Goal: Task Accomplishment & Management: Use online tool/utility

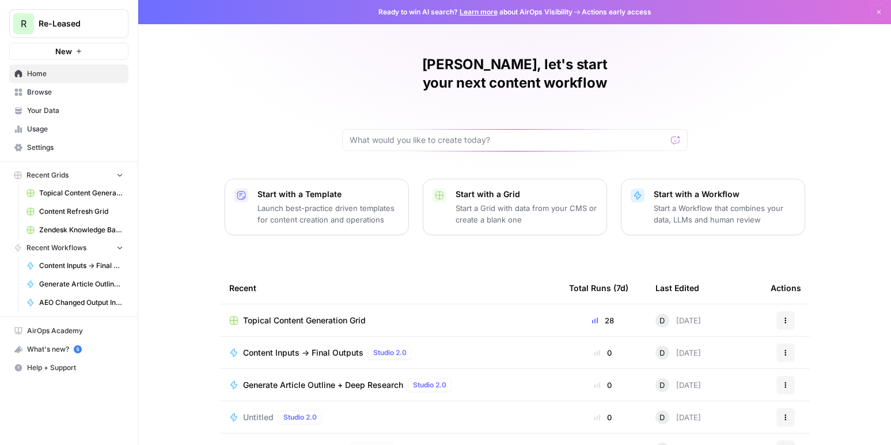
click at [66, 128] on span "Usage" at bounding box center [75, 129] width 96 height 10
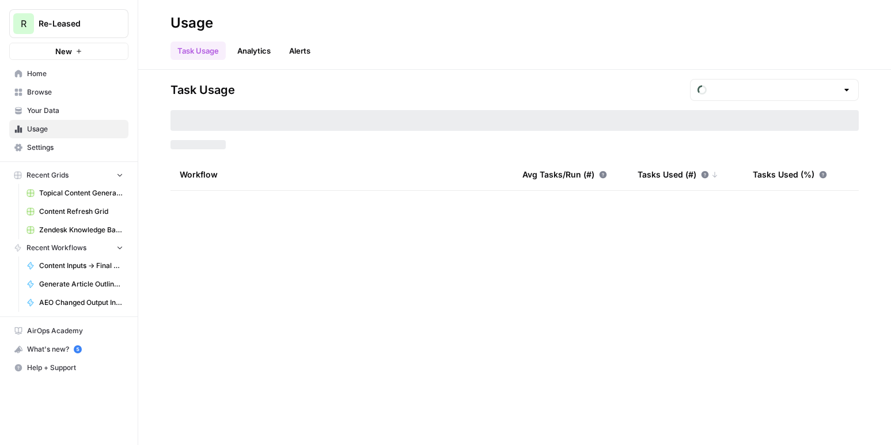
type input "August Tasks"
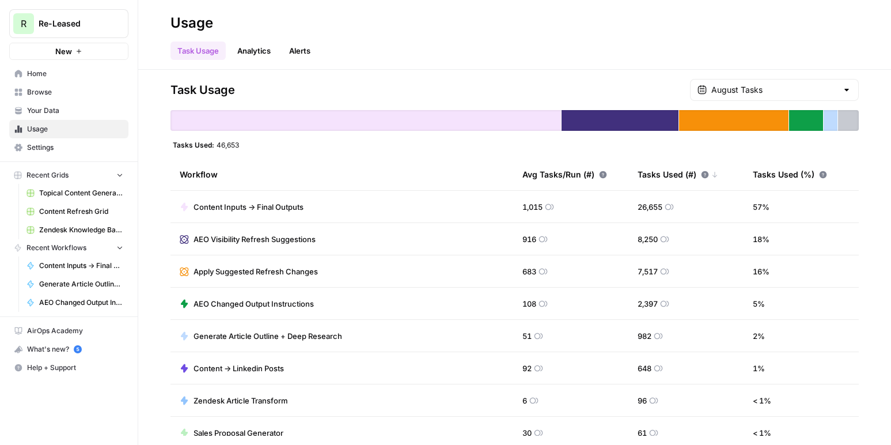
click at [39, 107] on span "Your Data" at bounding box center [75, 110] width 96 height 10
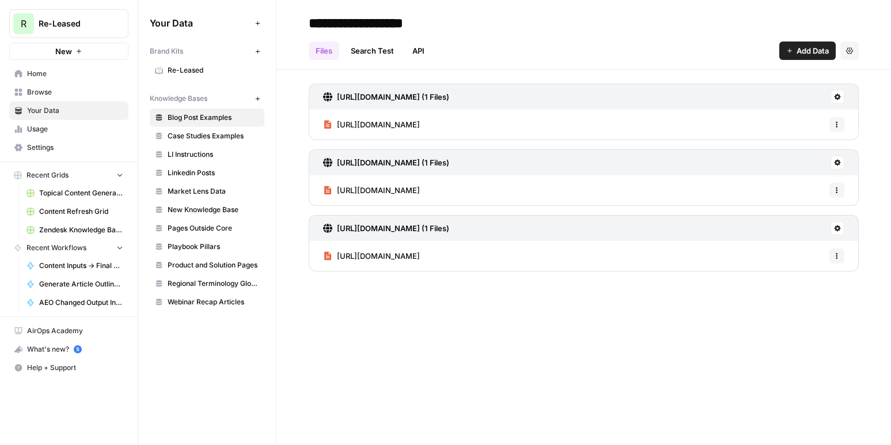
click at [62, 93] on span "Browse" at bounding box center [75, 92] width 96 height 10
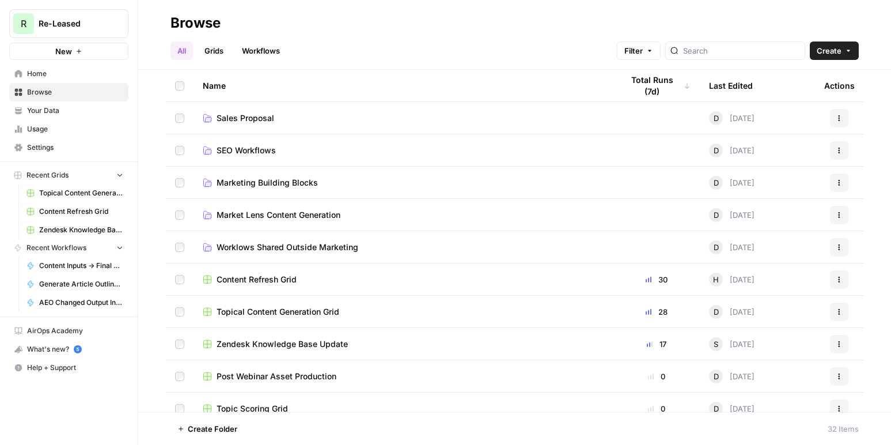
click at [272, 344] on span "Zendesk Knowledge Base Update" at bounding box center [282, 344] width 131 height 12
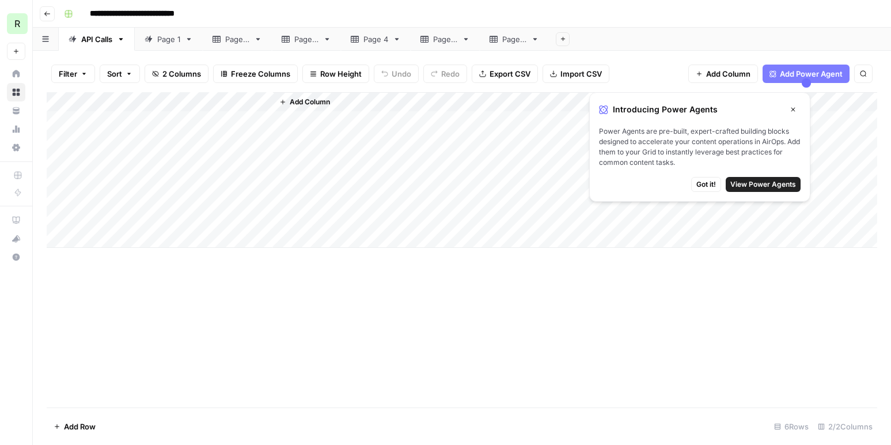
click at [793, 109] on icon "button" at bounding box center [793, 109] width 7 height 7
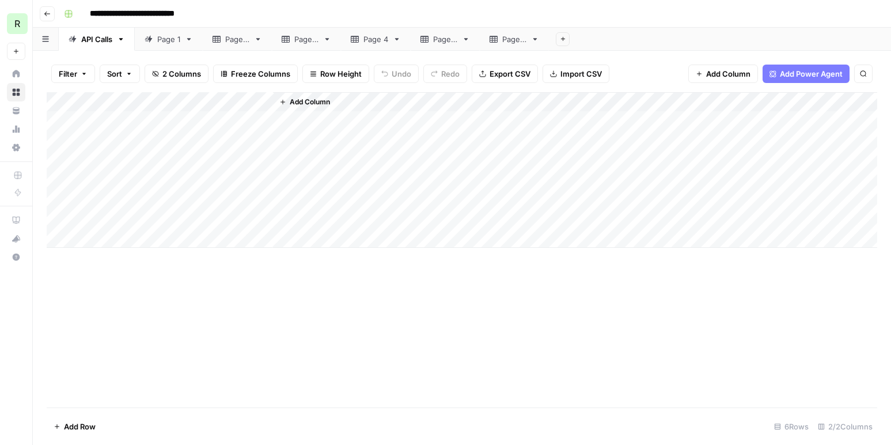
click at [165, 39] on div "Page 1" at bounding box center [168, 39] width 23 height 12
click at [583, 101] on div "Add Column" at bounding box center [462, 249] width 831 height 315
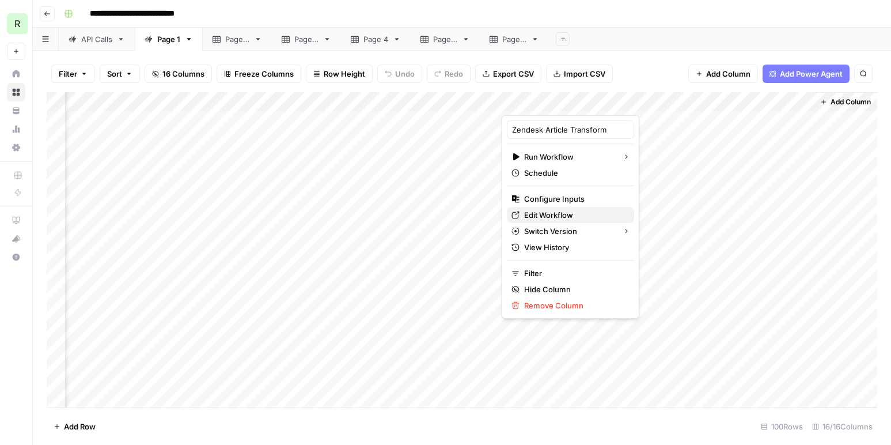
click at [549, 218] on span "Edit Workflow" at bounding box center [574, 215] width 101 height 12
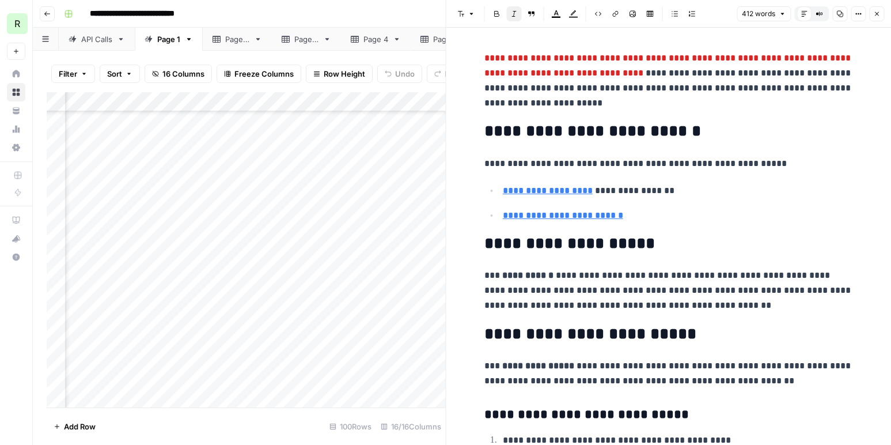
click at [877, 14] on icon "button" at bounding box center [877, 14] width 4 height 4
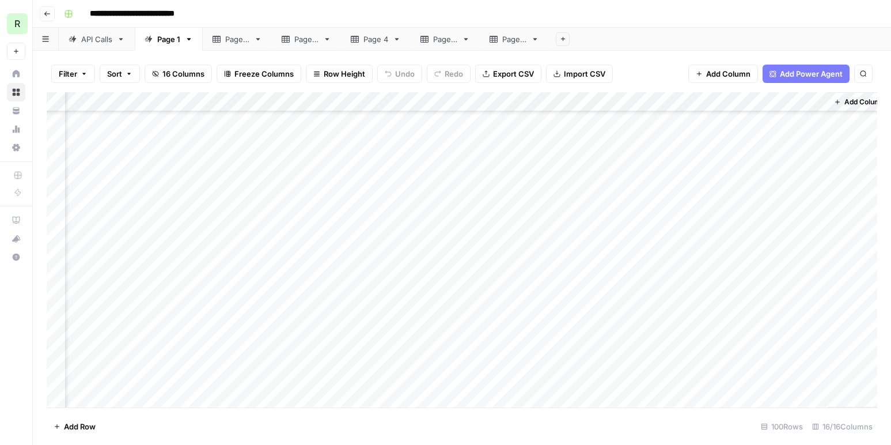
scroll to position [412, 921]
click at [593, 100] on div "Add Column" at bounding box center [462, 249] width 831 height 315
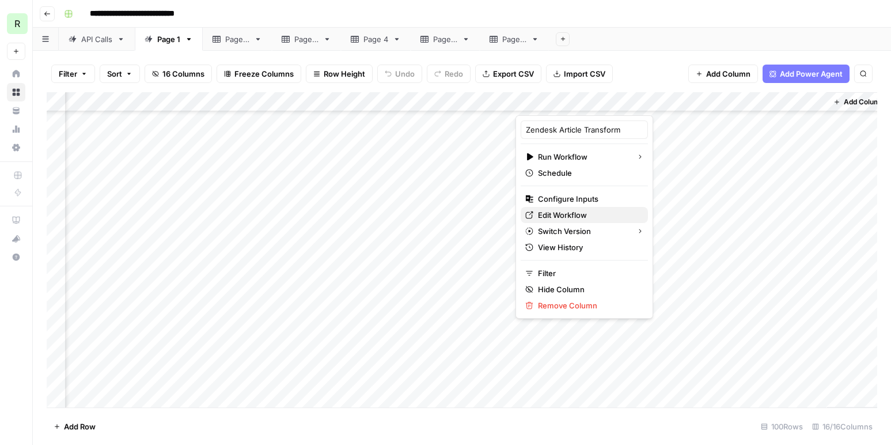
click at [562, 213] on span "Edit Workflow" at bounding box center [588, 215] width 101 height 12
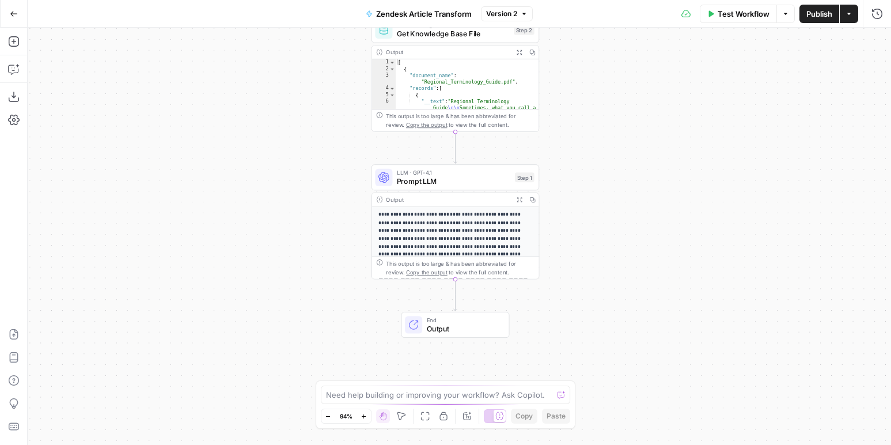
drag, startPoint x: 654, startPoint y: 305, endPoint x: 650, endPoint y: 217, distance: 88.2
click at [650, 217] on div "Workflow Set Inputs Inputs Get Knowledge Base File Get Knowledge Base File Step…" at bounding box center [460, 236] width 864 height 417
click at [412, 179] on span "Prompt LLM" at bounding box center [453, 181] width 113 height 11
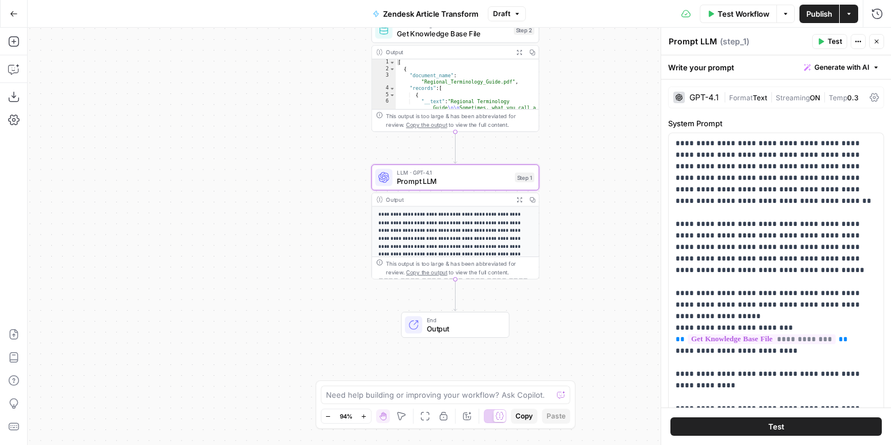
click at [823, 66] on span "Generate with AI" at bounding box center [842, 67] width 55 height 10
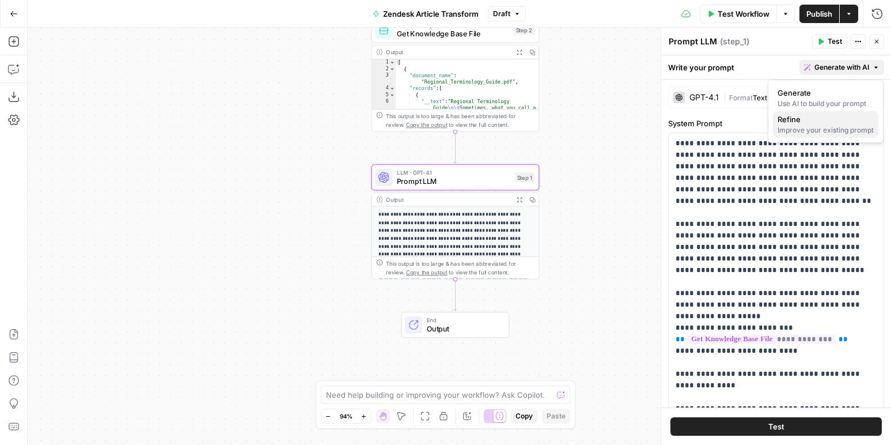
click at [802, 123] on span "Refine" at bounding box center [824, 119] width 92 height 12
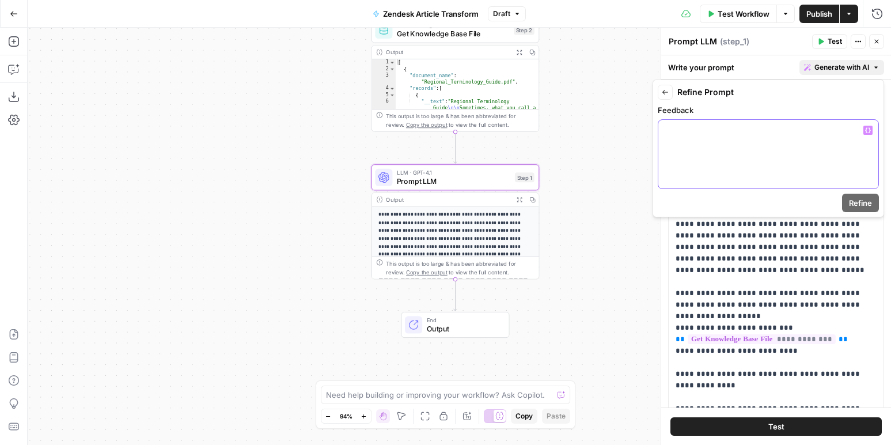
click at [724, 145] on div at bounding box center [768, 154] width 220 height 69
drag, startPoint x: 732, startPoint y: 126, endPoint x: 649, endPoint y: 128, distance: 82.4
click at [649, 128] on body "R Re-Leased New Home Browse Your Data Usage Settings Recent Grids Topical Conte…" at bounding box center [445, 222] width 891 height 445
click at [720, 130] on p "**********" at bounding box center [768, 130] width 206 height 12
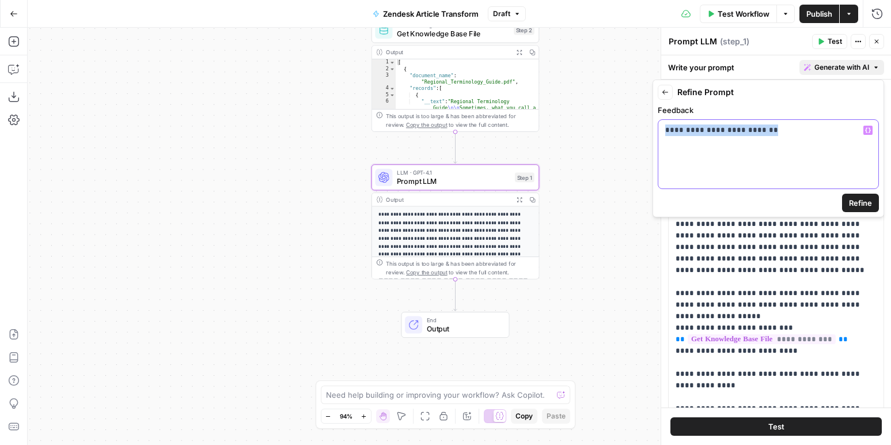
click at [720, 130] on p "**********" at bounding box center [768, 130] width 206 height 12
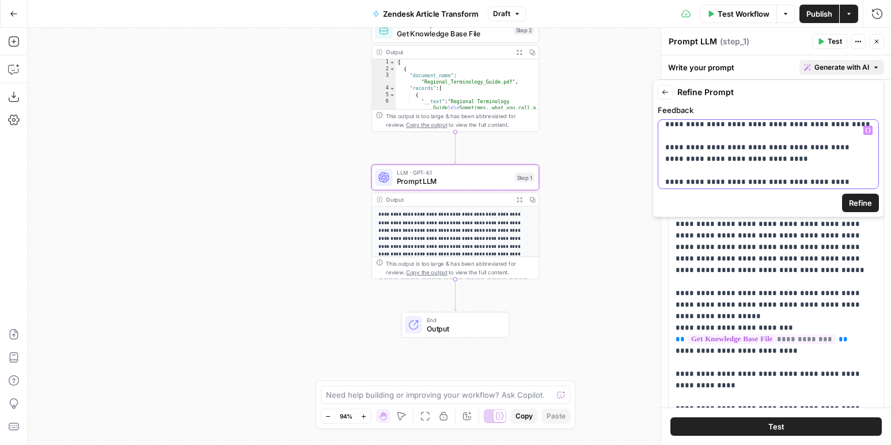
scroll to position [1, 0]
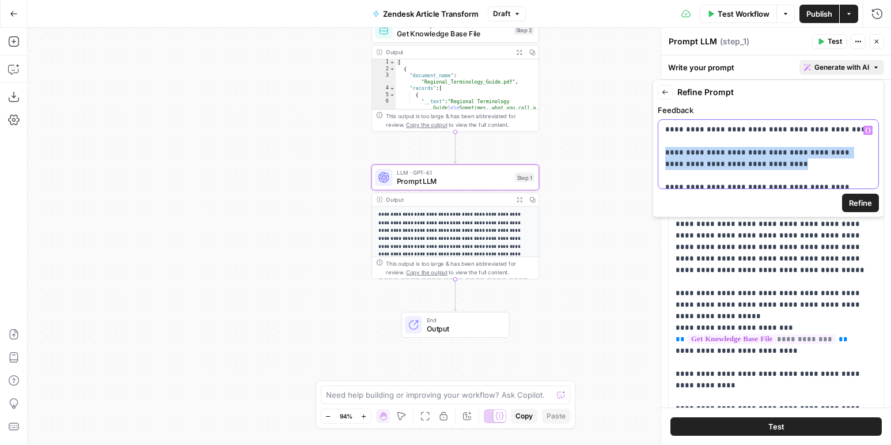
drag, startPoint x: 748, startPoint y: 162, endPoint x: 661, endPoint y: 154, distance: 86.8
click at [661, 154] on div "**********" at bounding box center [768, 154] width 220 height 69
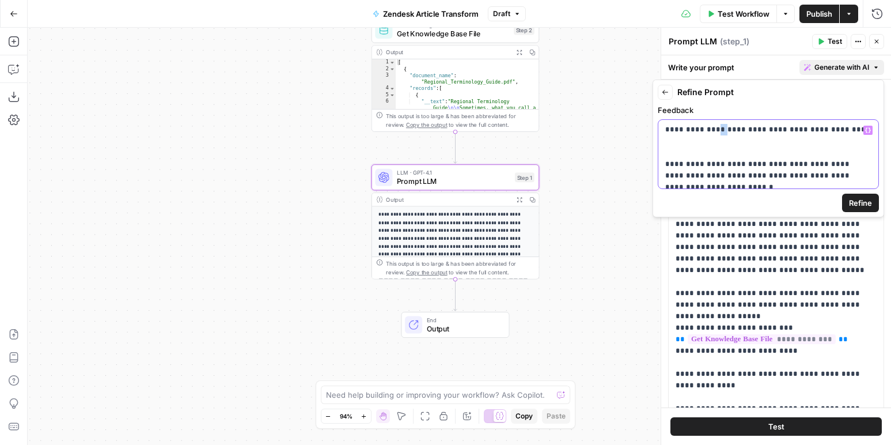
scroll to position [0, 0]
drag, startPoint x: 717, startPoint y: 129, endPoint x: 703, endPoint y: 129, distance: 13.8
click at [703, 129] on p "**********" at bounding box center [768, 250] width 206 height 253
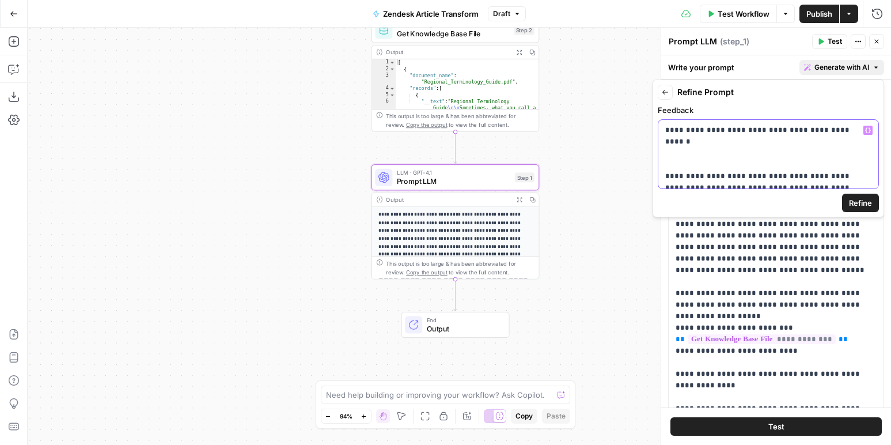
click at [666, 164] on p "**********" at bounding box center [768, 250] width 206 height 253
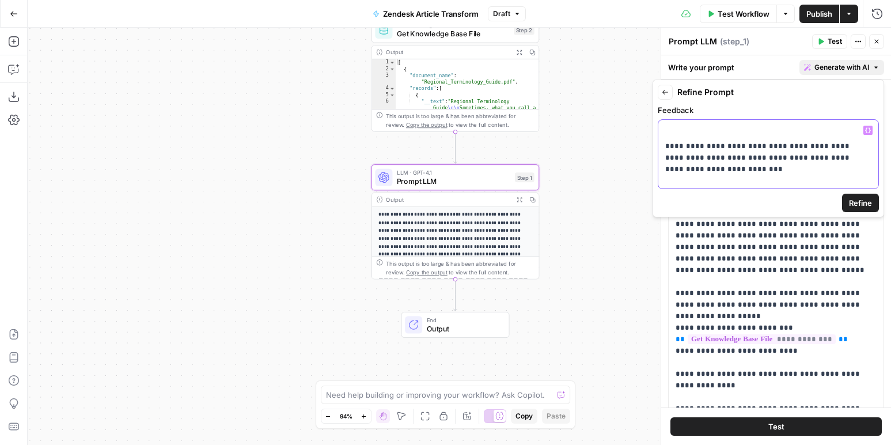
scroll to position [35, 0]
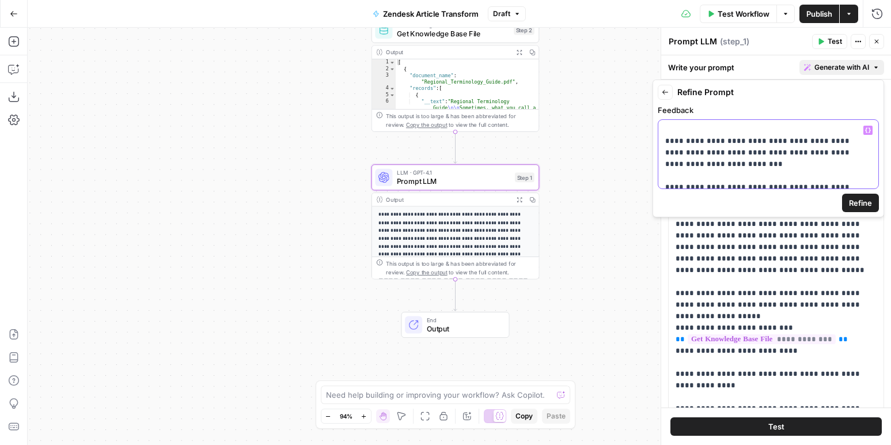
click at [665, 175] on p "**********" at bounding box center [768, 221] width 206 height 265
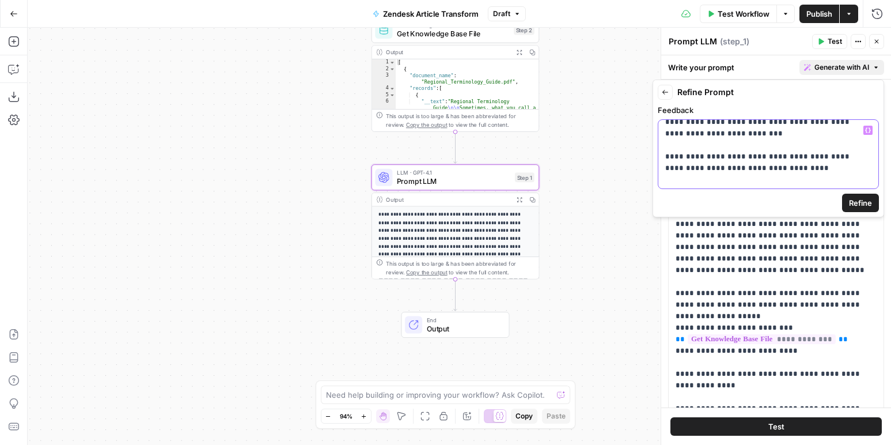
scroll to position [73, 0]
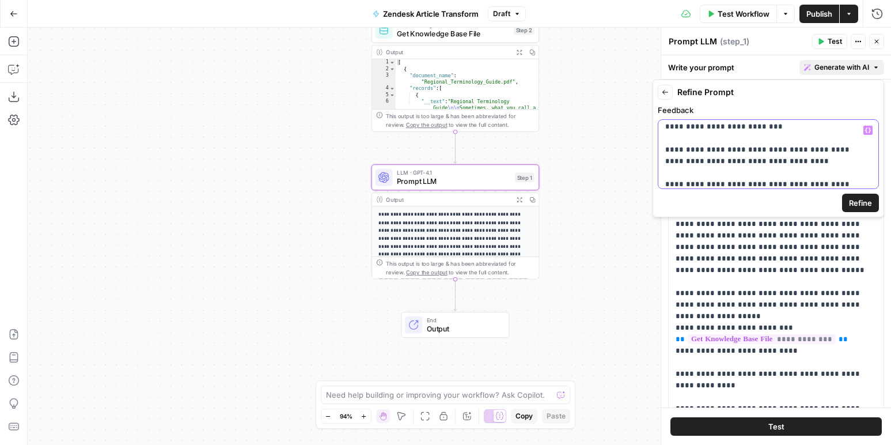
click at [664, 174] on div "**********" at bounding box center [768, 154] width 220 height 69
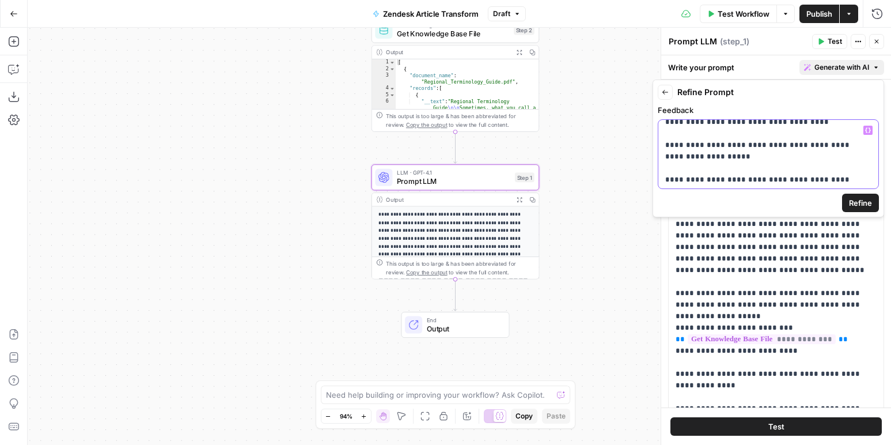
click at [666, 169] on p "**********" at bounding box center [768, 145] width 206 height 265
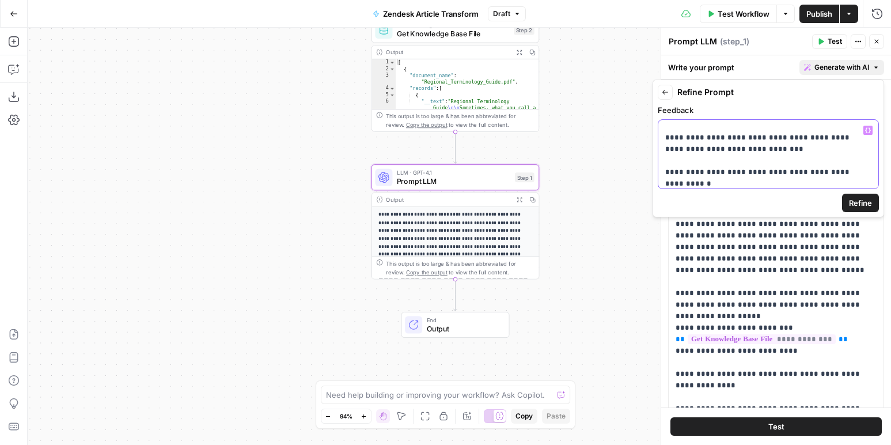
click at [665, 161] on p "**********" at bounding box center [768, 103] width 206 height 265
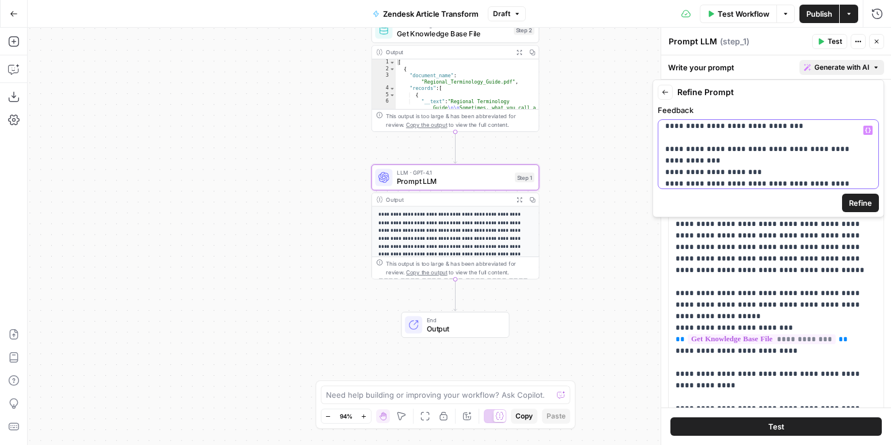
scroll to position [174, 0]
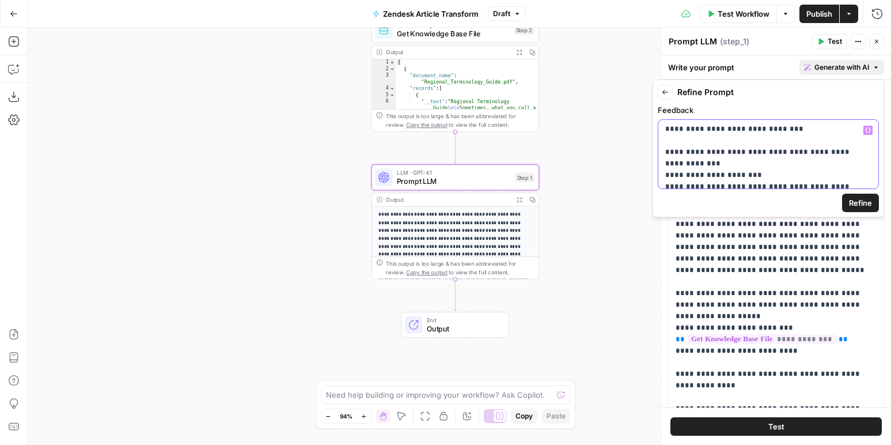
click at [864, 141] on p "**********" at bounding box center [768, 82] width 206 height 265
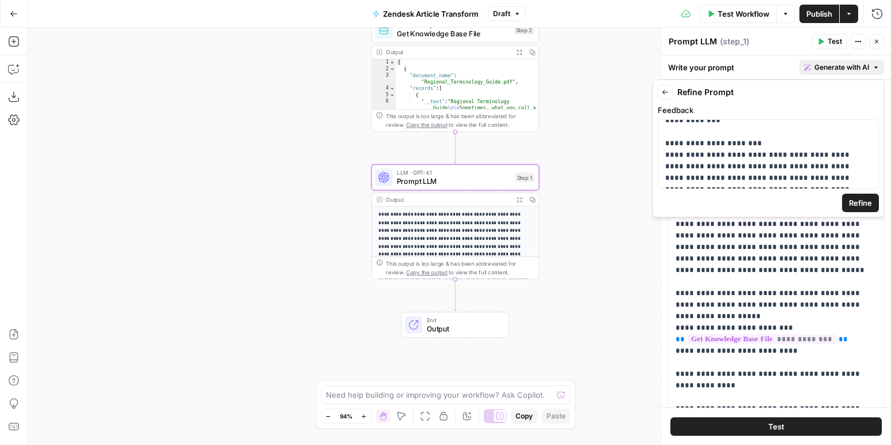
click at [861, 205] on span "Refine" at bounding box center [860, 203] width 23 height 12
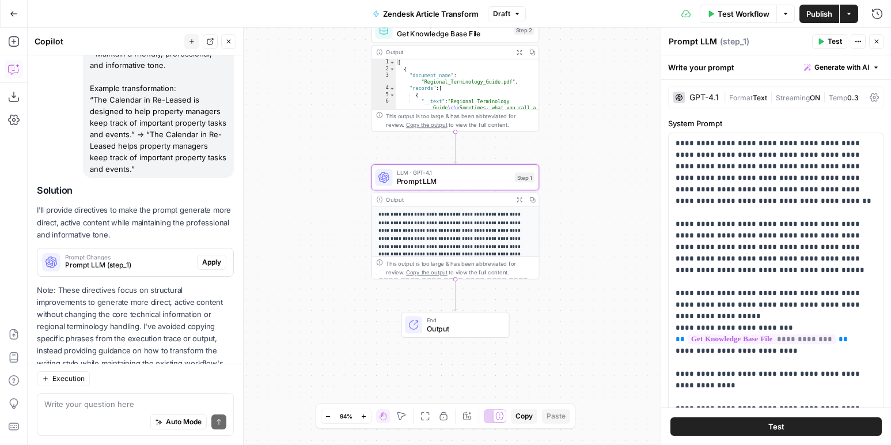
scroll to position [413, 0]
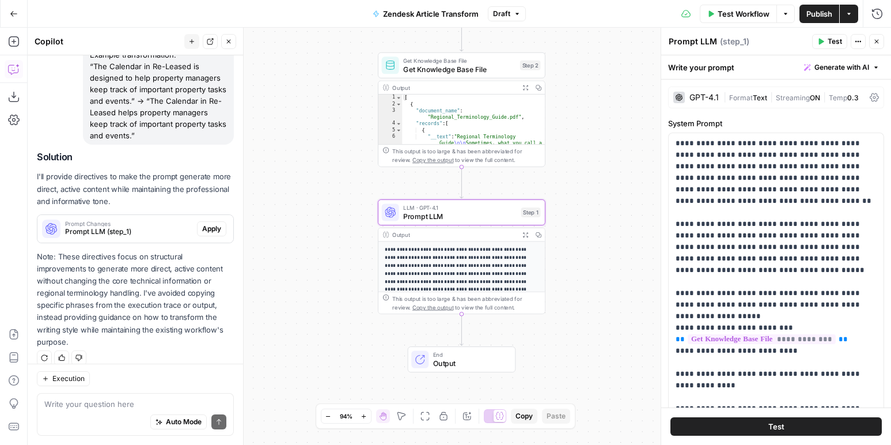
click at [100, 229] on span "Prompt LLM (step_1)" at bounding box center [128, 231] width 127 height 10
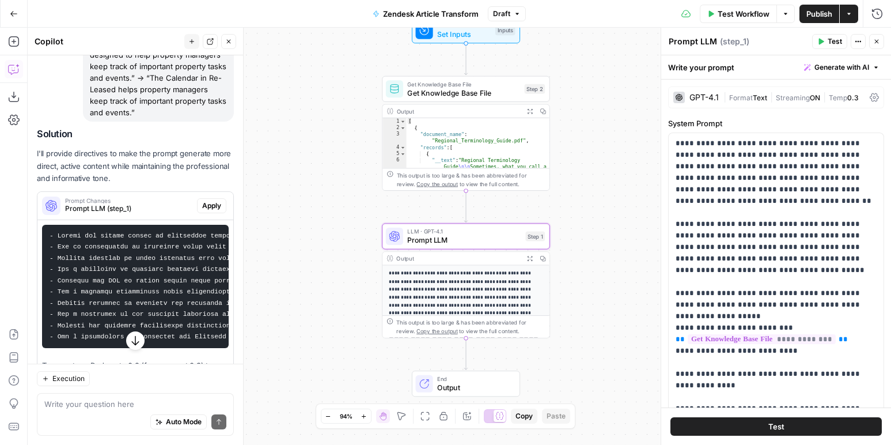
scroll to position [437, 0]
click at [211, 207] on span "Apply" at bounding box center [211, 204] width 19 height 10
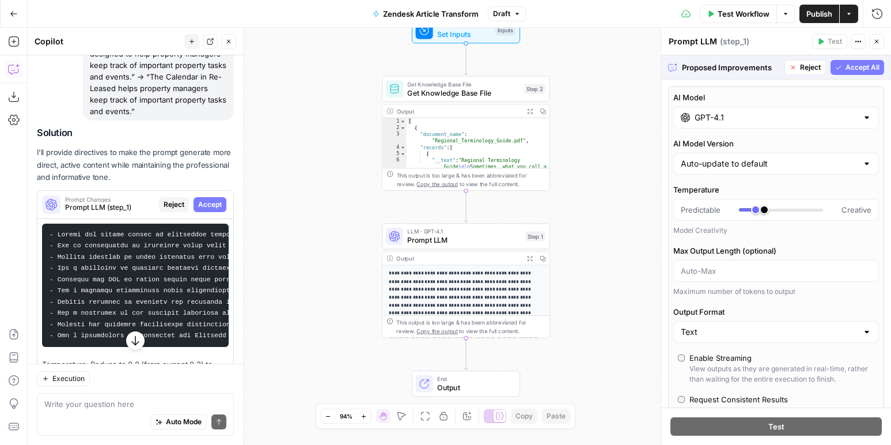
click at [845, 67] on button "Accept All" at bounding box center [858, 67] width 54 height 15
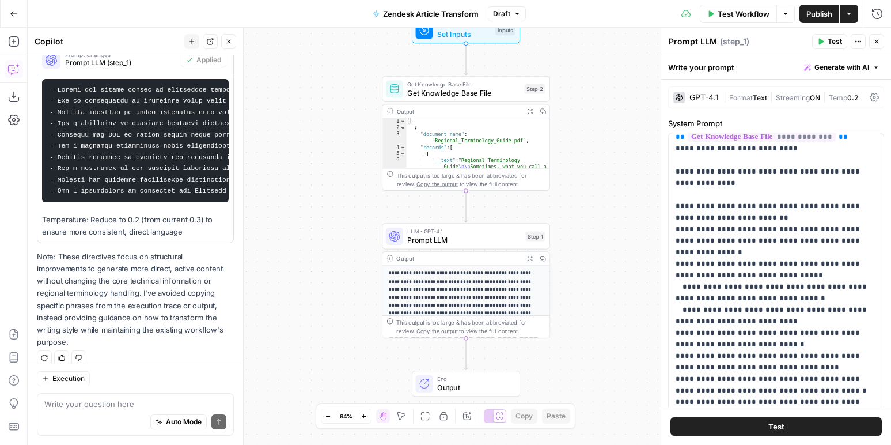
scroll to position [387, 0]
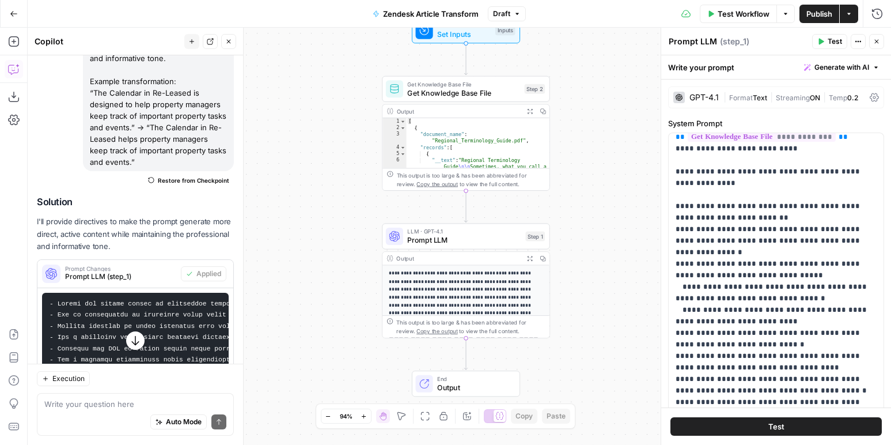
click at [827, 17] on span "Publish" at bounding box center [820, 14] width 26 height 12
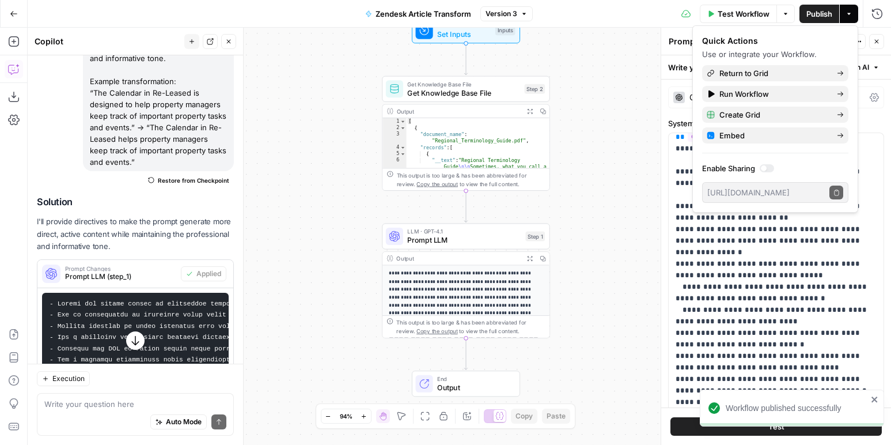
click at [11, 11] on icon "button" at bounding box center [14, 14] width 8 height 8
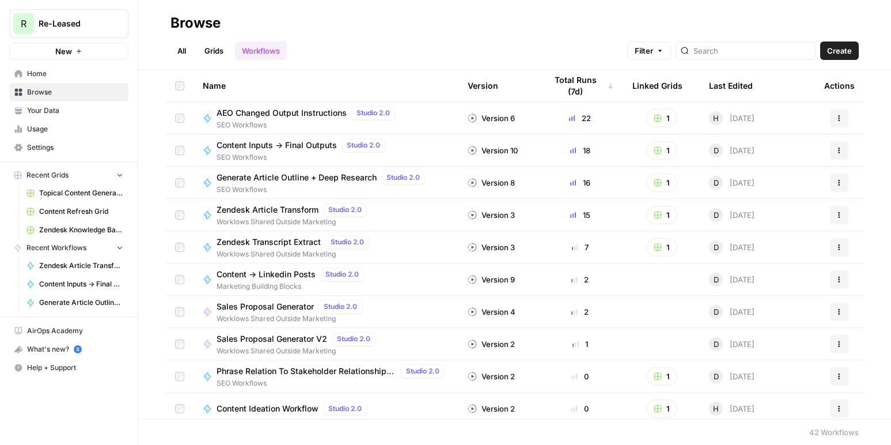
click at [222, 44] on link "Grids" at bounding box center [214, 50] width 33 height 18
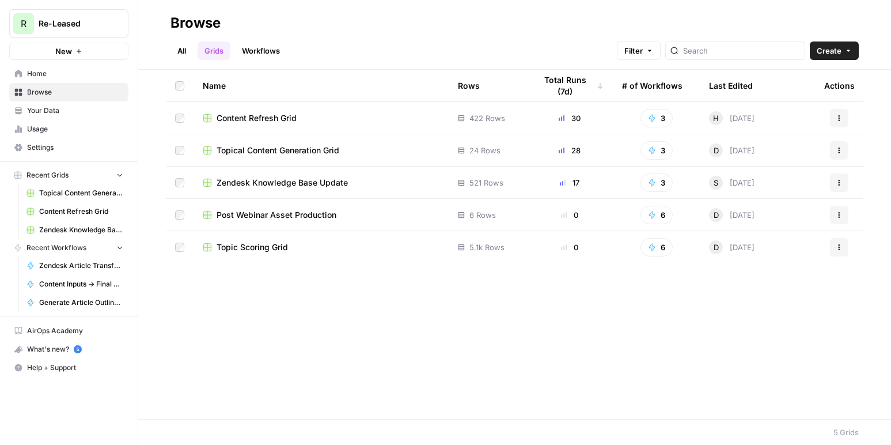
click at [247, 180] on span "Zendesk Knowledge Base Update" at bounding box center [282, 183] width 131 height 12
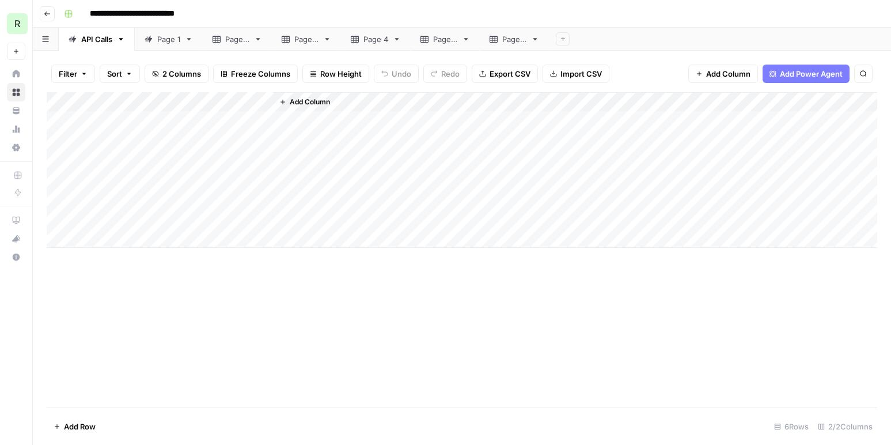
click at [168, 39] on div "Page 1" at bounding box center [168, 39] width 23 height 12
click at [788, 101] on div "Add Column" at bounding box center [462, 249] width 831 height 315
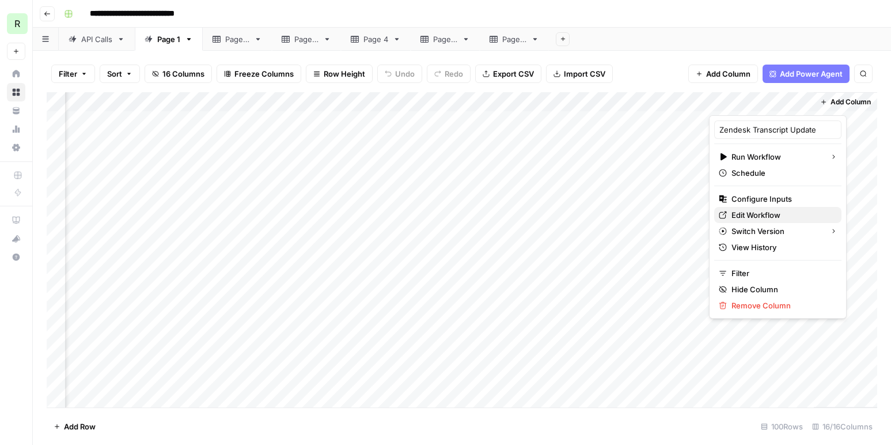
click at [735, 214] on span "Edit Workflow" at bounding box center [782, 215] width 101 height 12
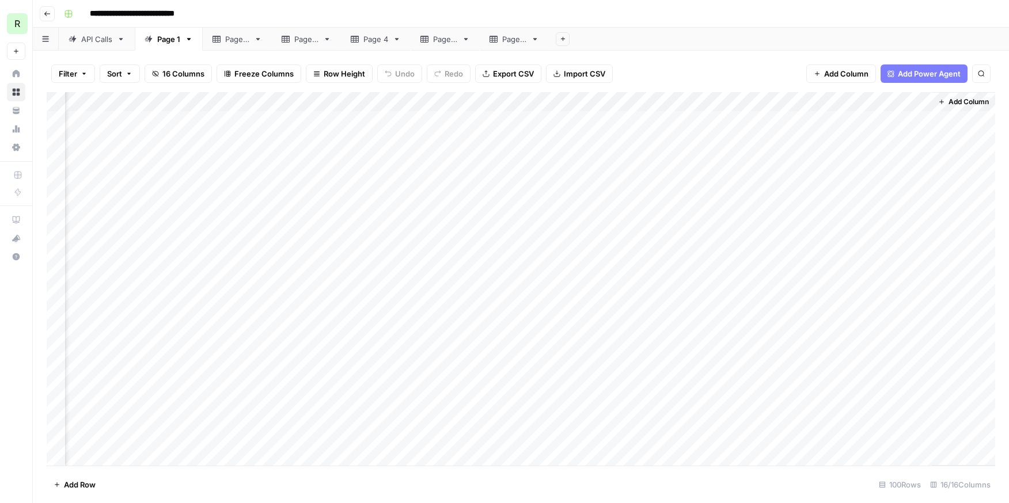
scroll to position [0, 817]
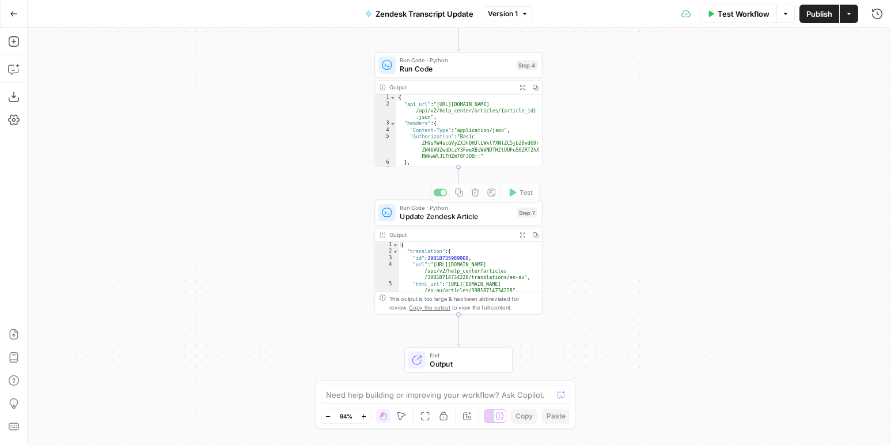
click at [463, 218] on span "Update Zendesk Article" at bounding box center [456, 216] width 113 height 11
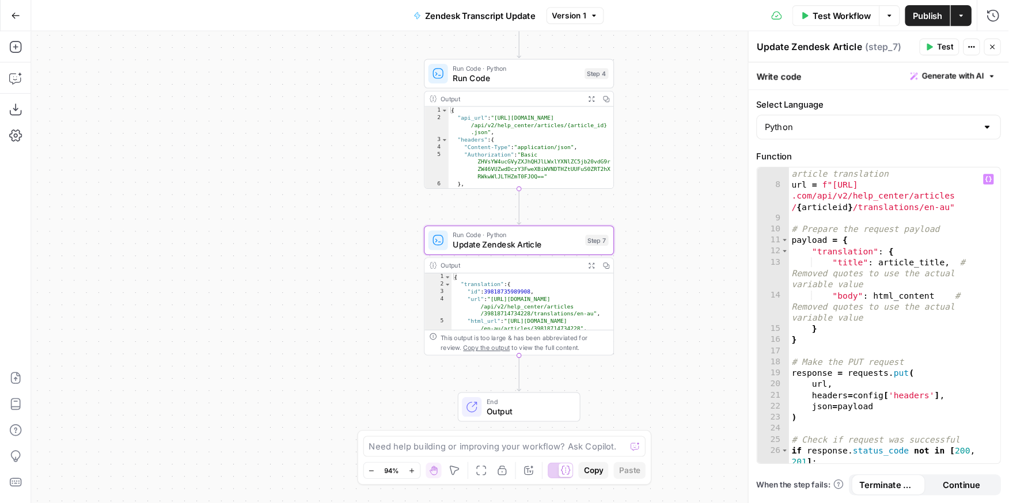
scroll to position [68, 0]
click at [876, 62] on button "Generate with AI" at bounding box center [842, 67] width 85 height 15
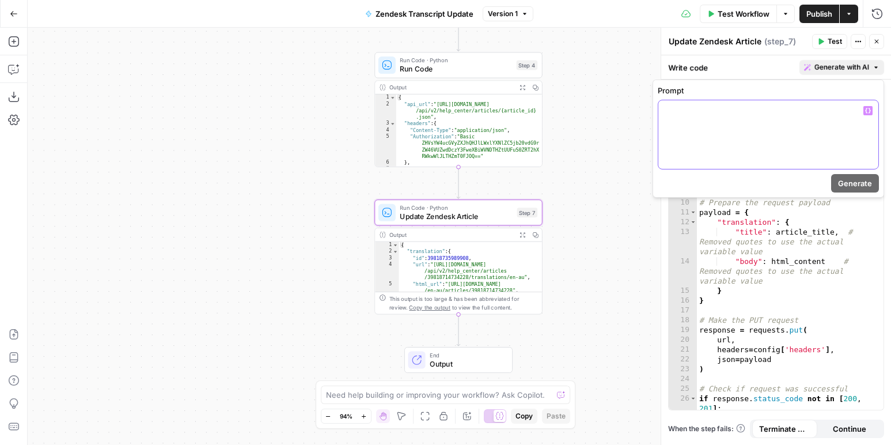
click at [772, 130] on div at bounding box center [768, 134] width 220 height 69
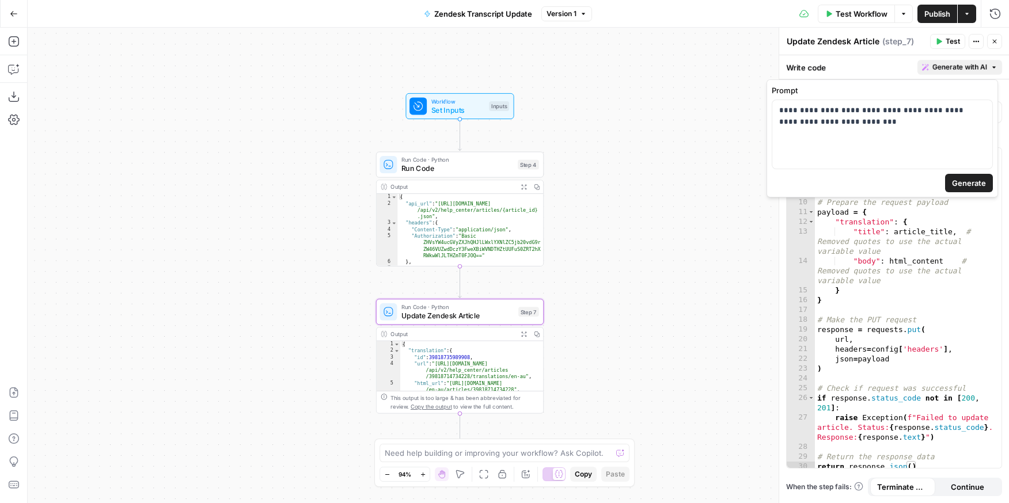
click at [891, 181] on span "Generate" at bounding box center [969, 183] width 34 height 12
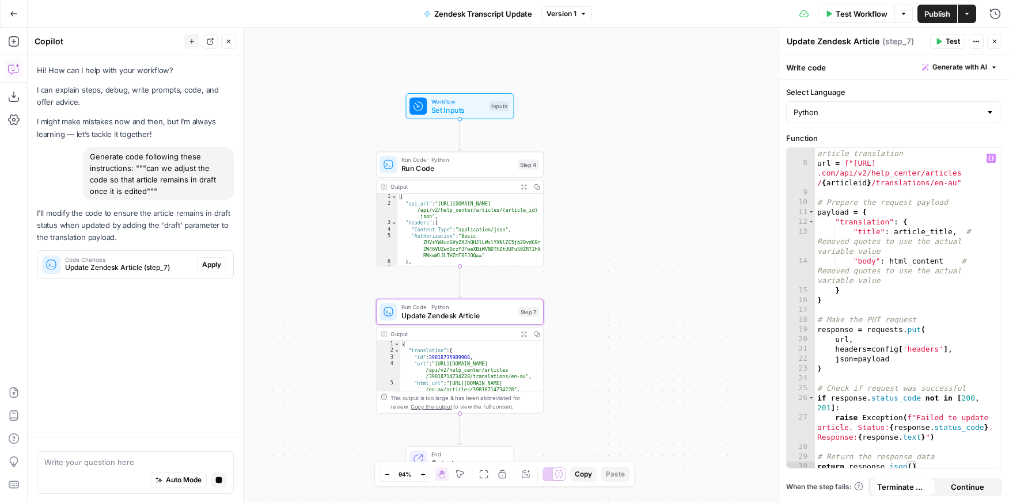
scroll to position [0, 0]
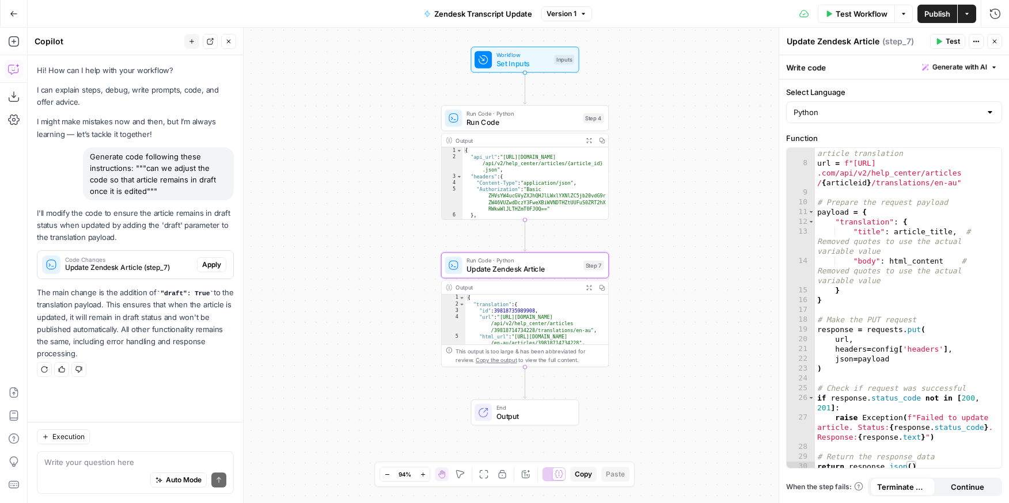
click at [97, 268] on span "Update Zendesk Article (step_7)" at bounding box center [128, 268] width 127 height 10
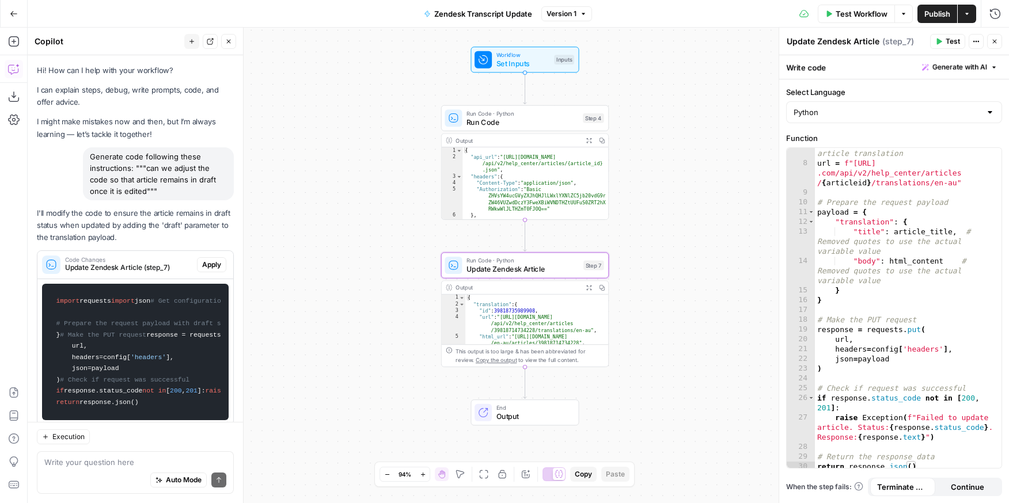
click at [204, 264] on span "Apply" at bounding box center [211, 265] width 19 height 10
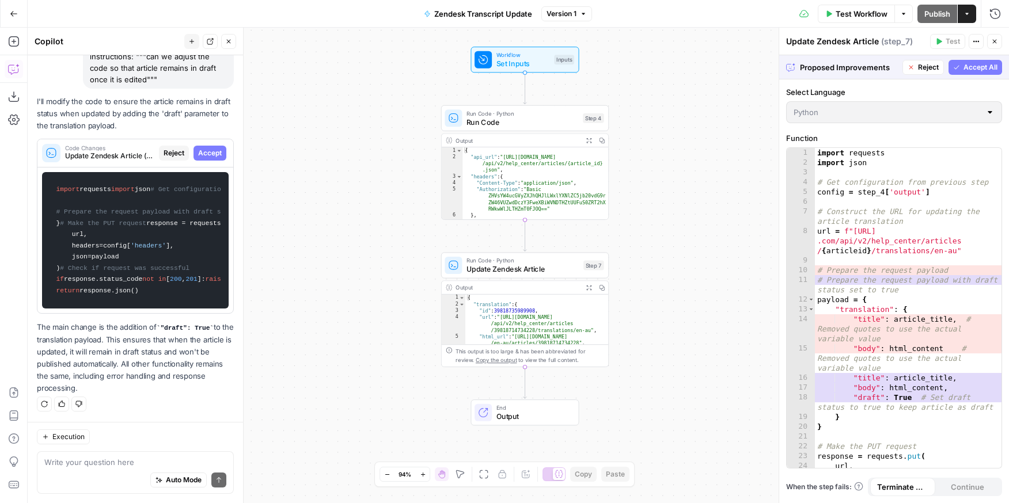
click at [891, 65] on span "Accept All" at bounding box center [981, 67] width 34 height 10
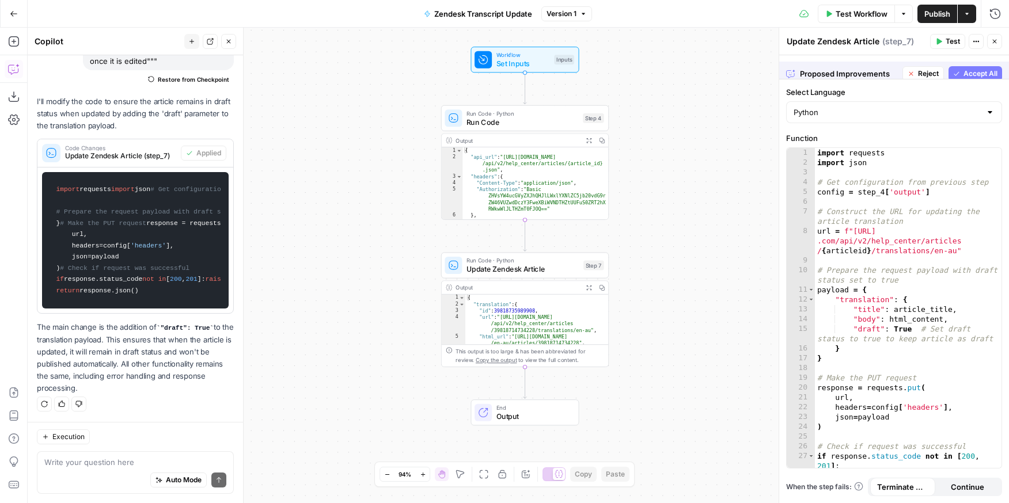
scroll to position [366, 0]
click at [891, 16] on span "Publish" at bounding box center [938, 14] width 26 height 12
click at [12, 14] on icon "button" at bounding box center [14, 14] width 8 height 8
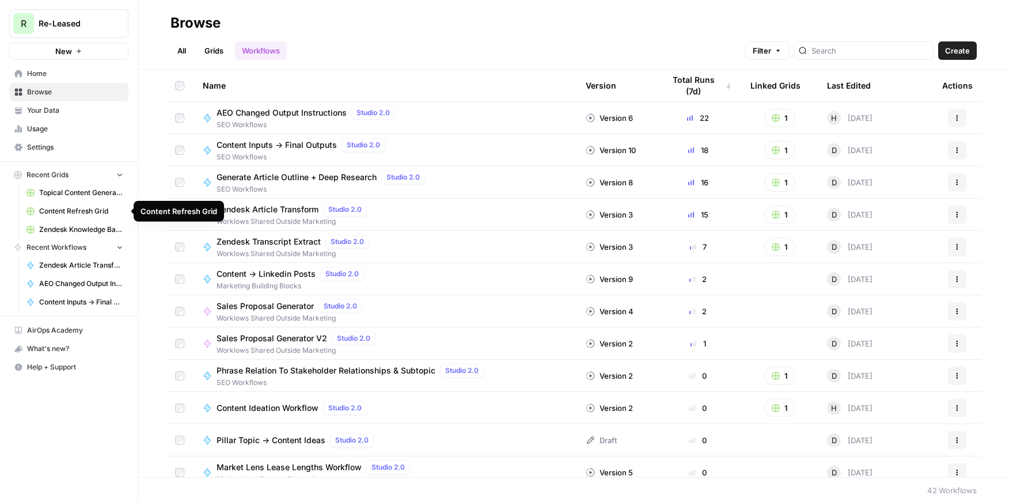
click at [67, 228] on span "Zendesk Knowledge Base Update" at bounding box center [81, 230] width 84 height 10
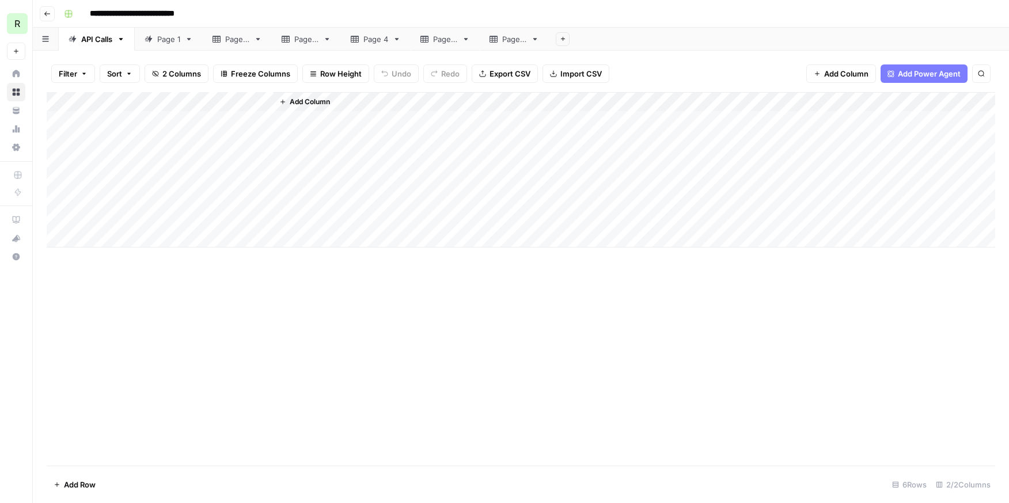
click at [161, 34] on div "Page 1" at bounding box center [168, 39] width 23 height 12
click at [241, 39] on div "Page 2" at bounding box center [237, 39] width 24 height 12
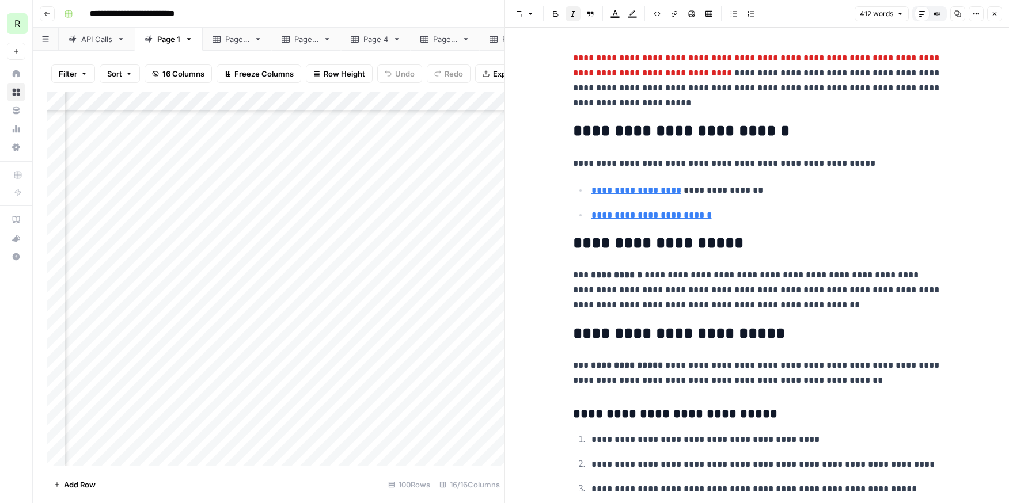
scroll to position [166, 706]
click at [996, 10] on icon "button" at bounding box center [994, 13] width 7 height 7
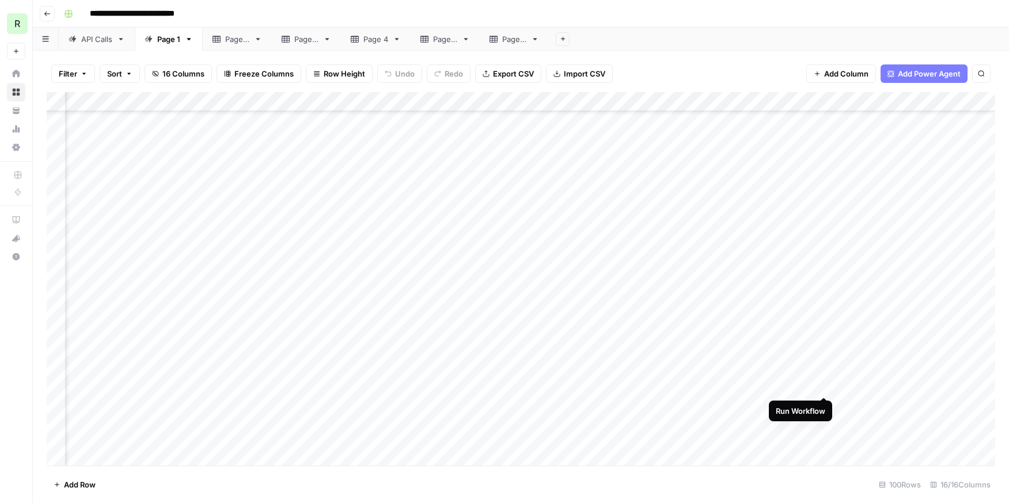
click at [824, 385] on div "Add Column" at bounding box center [521, 279] width 949 height 374
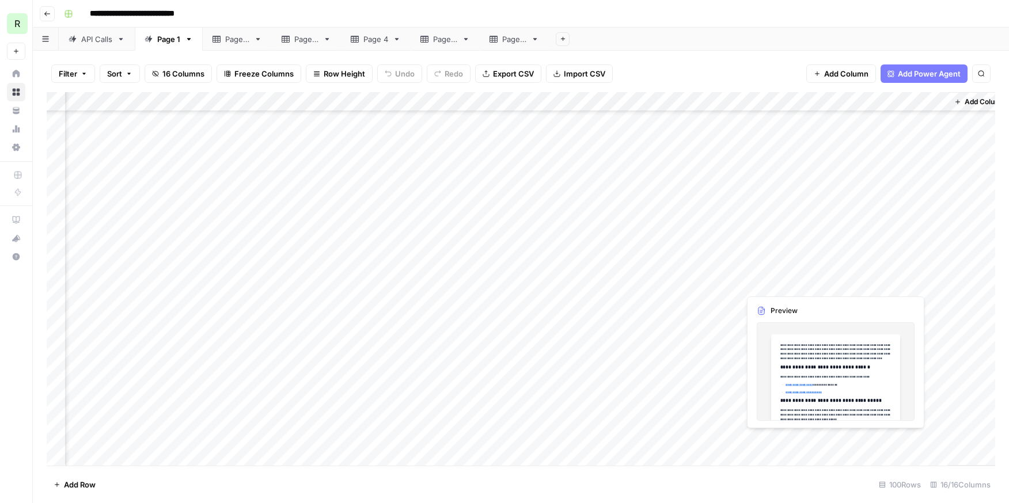
click at [796, 285] on div "Add Column" at bounding box center [521, 279] width 949 height 374
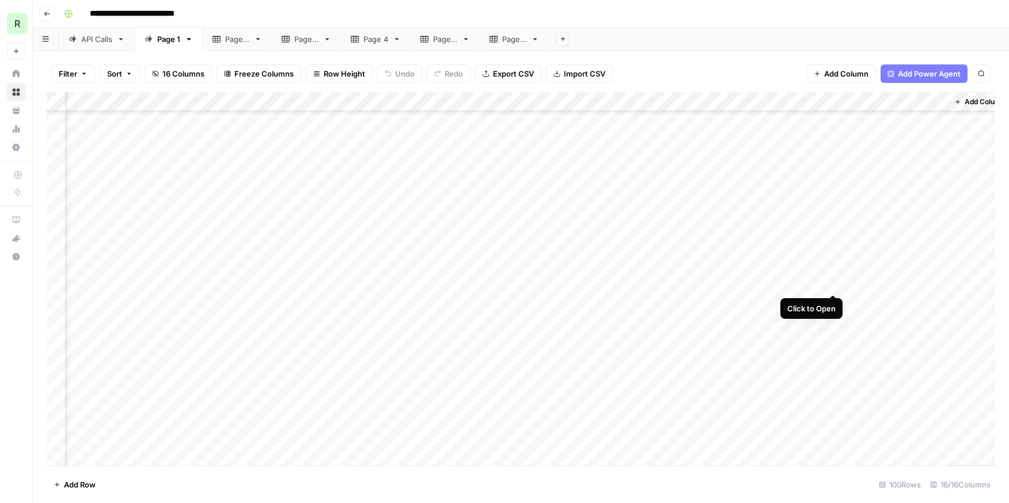
click at [832, 283] on div "Add Column" at bounding box center [521, 279] width 949 height 374
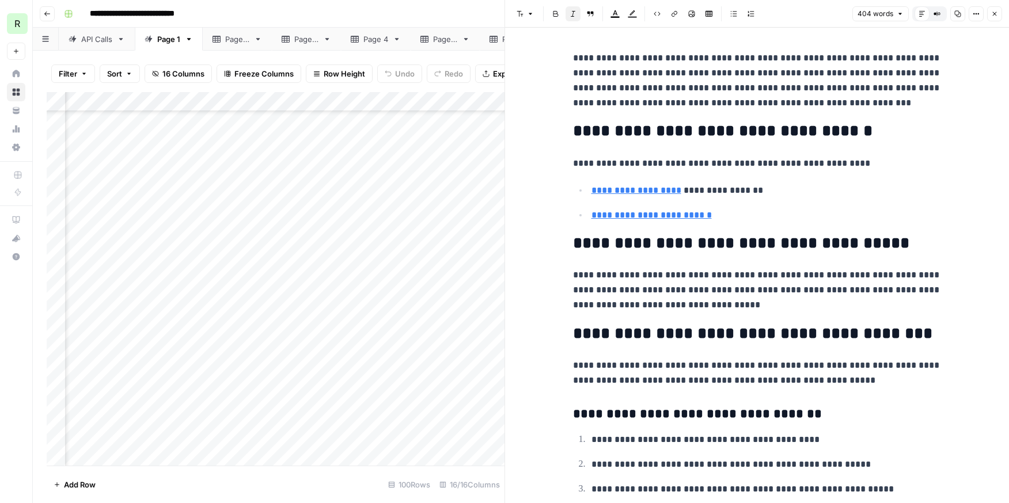
click at [998, 13] on button "Close" at bounding box center [994, 13] width 15 height 15
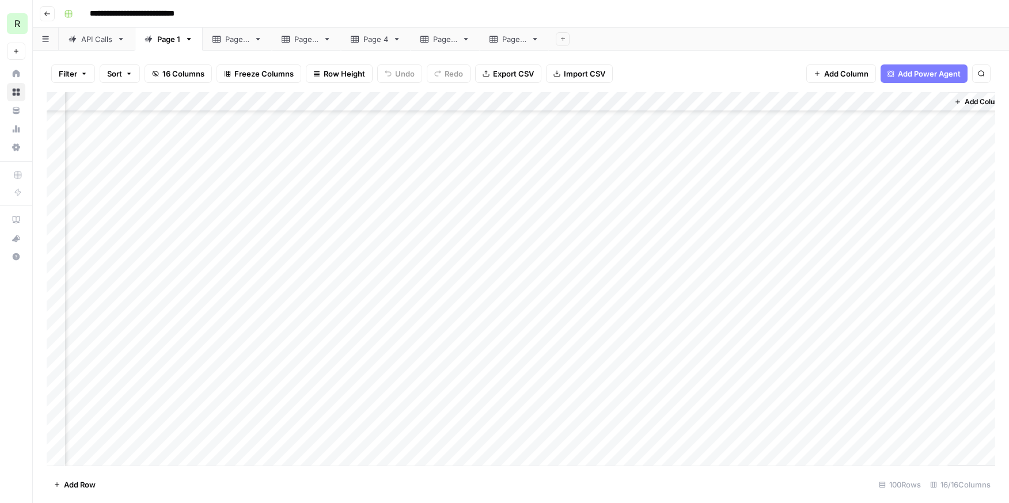
click at [715, 103] on div "Add Column" at bounding box center [521, 279] width 949 height 374
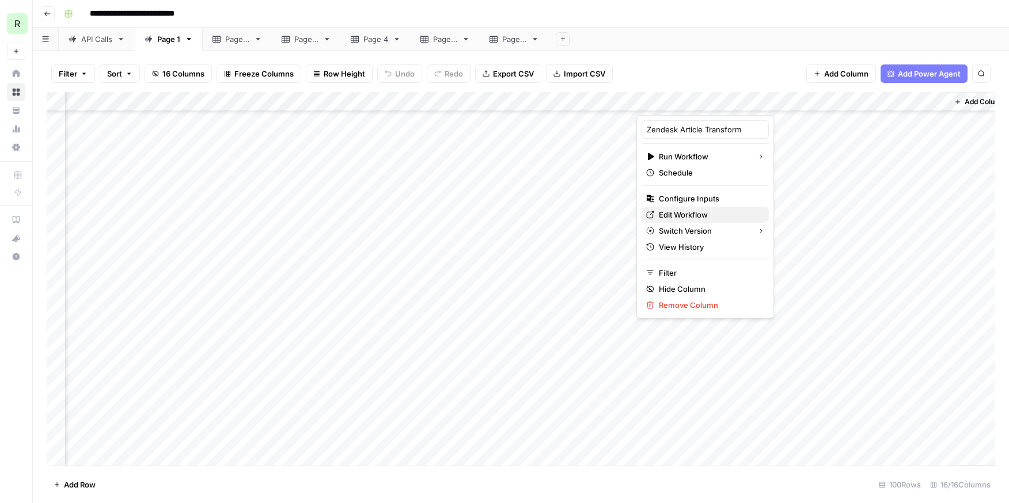
click at [684, 215] on span "Edit Workflow" at bounding box center [709, 215] width 101 height 12
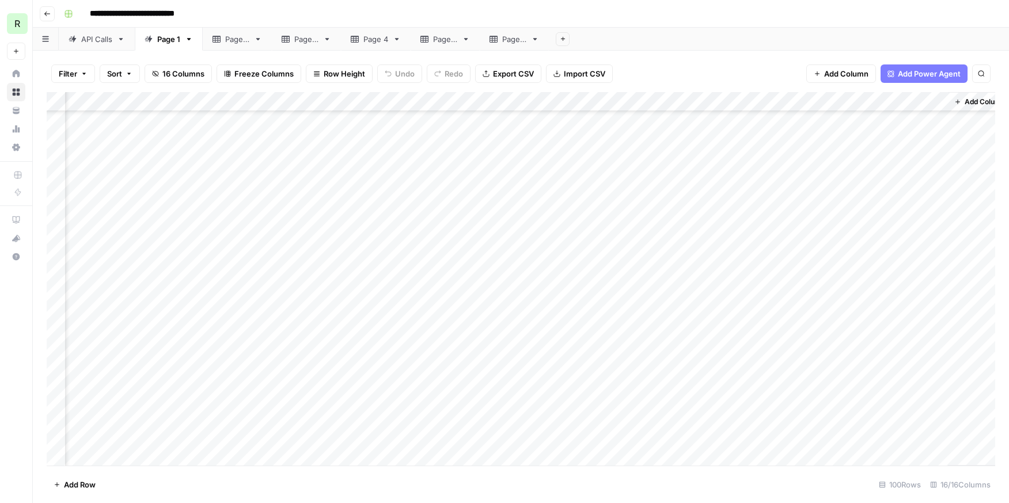
scroll to position [268, 800]
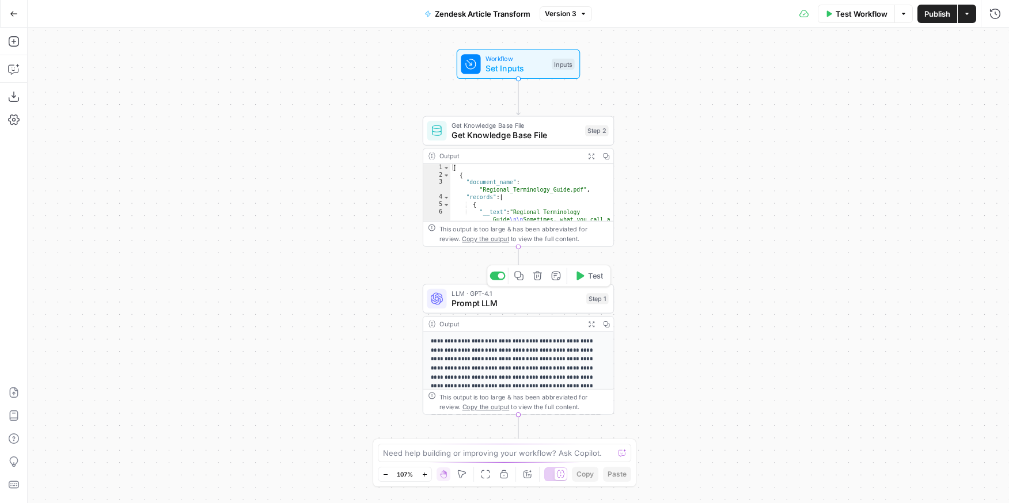
click at [523, 302] on span "Prompt LLM" at bounding box center [517, 303] width 130 height 12
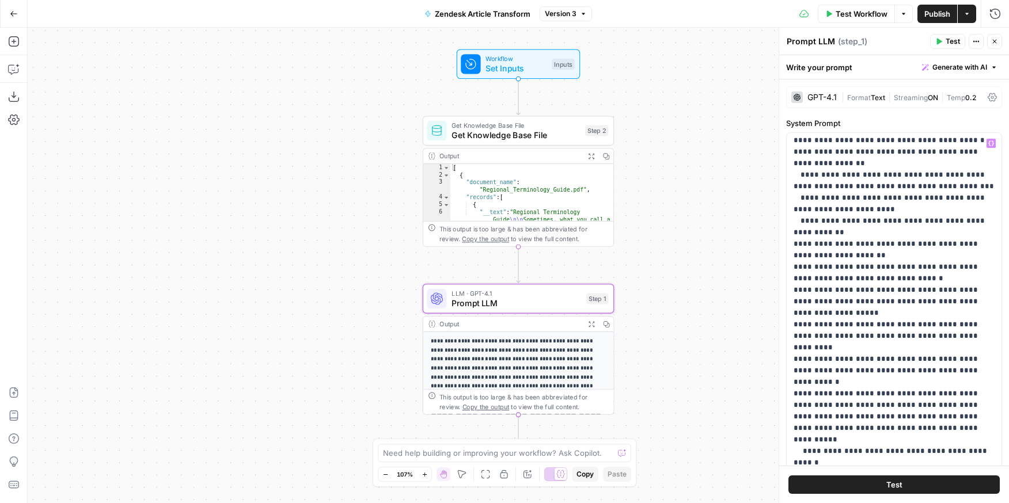
scroll to position [508, 0]
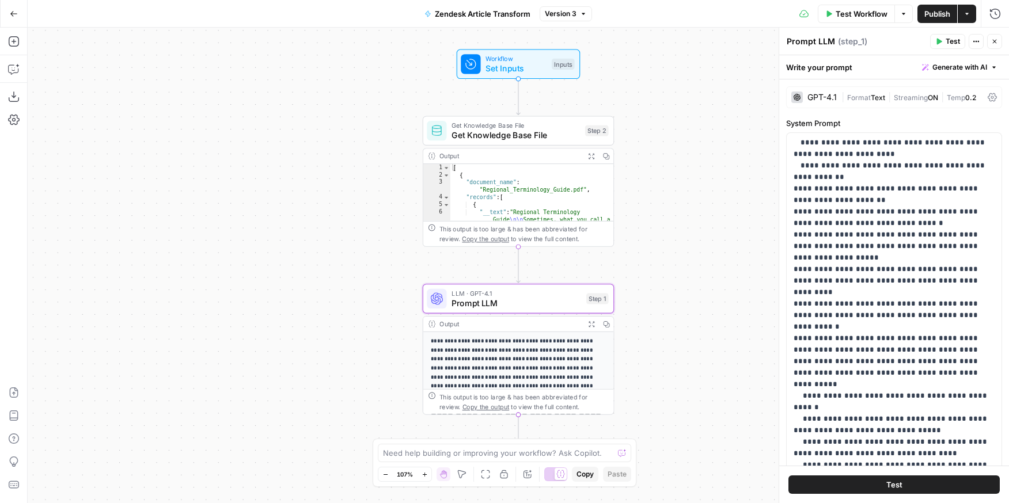
click at [823, 92] on div "GPT-4.1" at bounding box center [815, 98] width 46 height 12
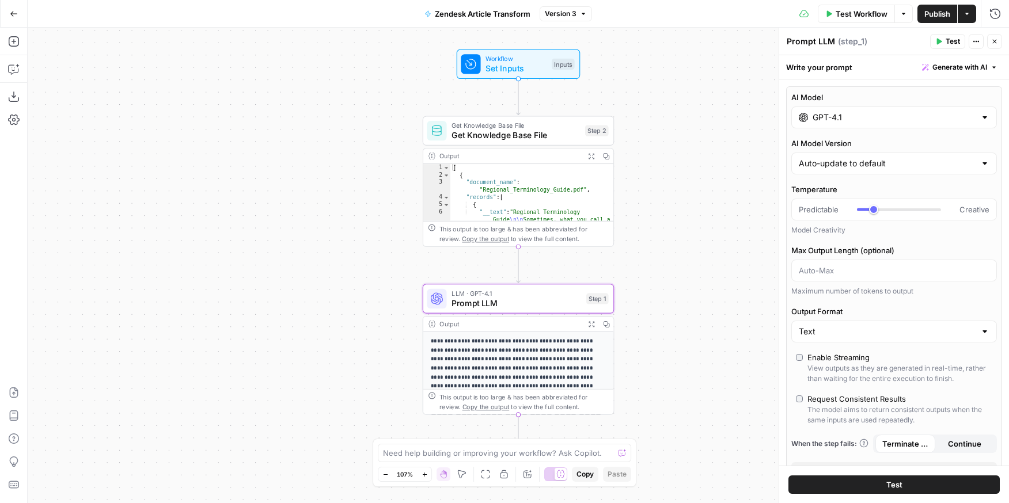
click at [836, 114] on input "GPT-4.1" at bounding box center [894, 118] width 163 height 12
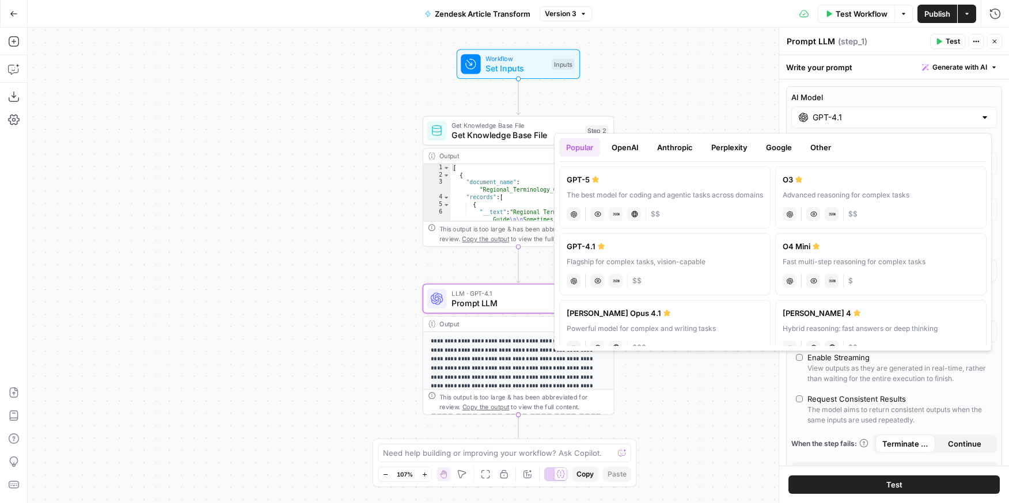
click at [703, 203] on label "GPT-5 The best model for coding and agentic tasks across domains chat Vision Ca…" at bounding box center [664, 197] width 211 height 62
type input "GPT-5"
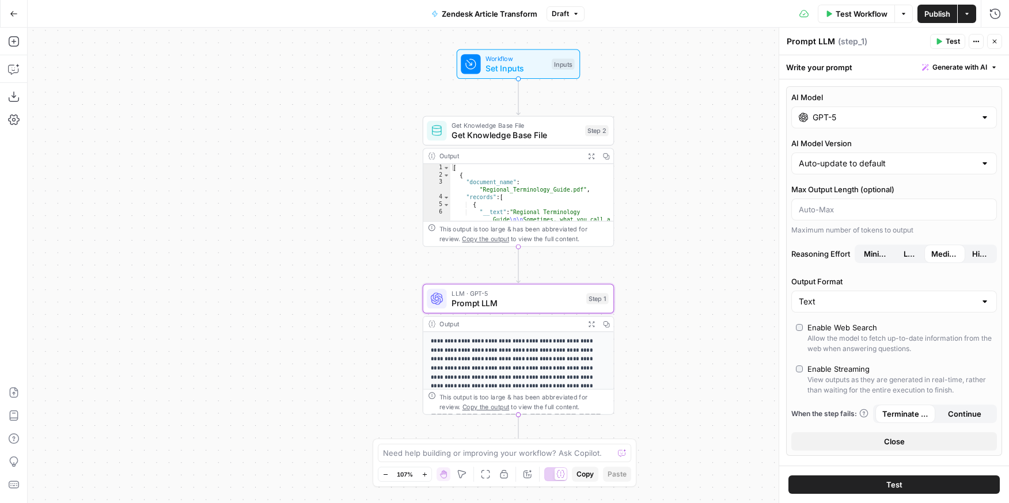
click at [940, 10] on span "Publish" at bounding box center [938, 14] width 26 height 12
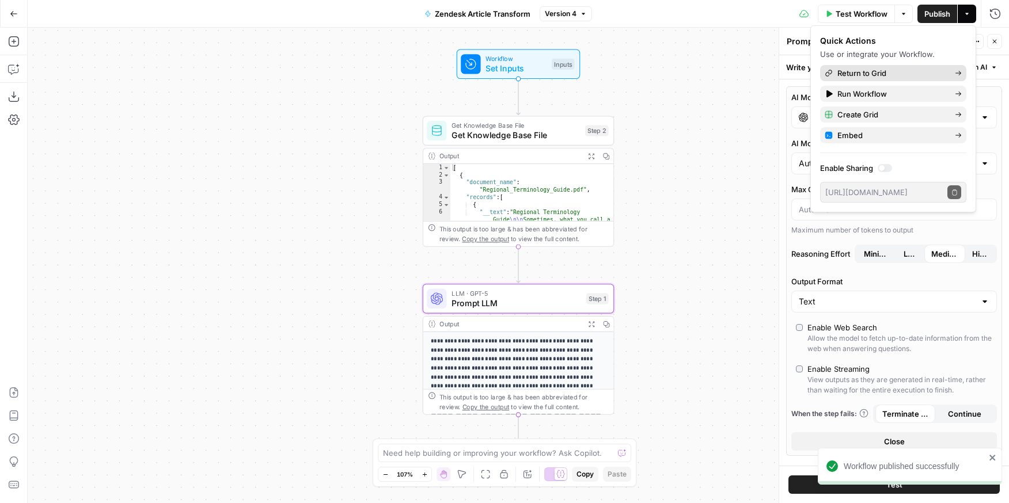
click at [864, 75] on span "Return to Grid" at bounding box center [892, 73] width 108 height 12
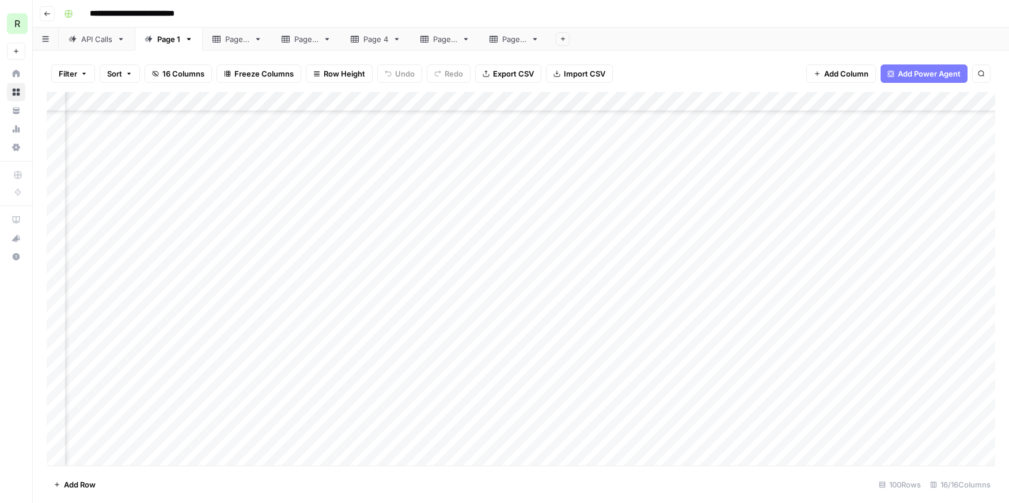
scroll to position [207, 725]
click at [700, 343] on div "Add Column" at bounding box center [521, 279] width 949 height 374
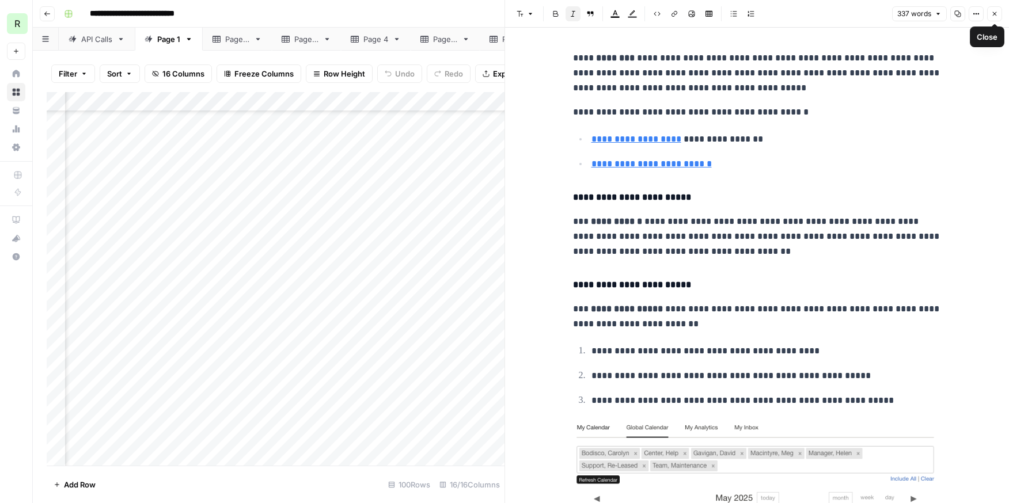
click at [993, 16] on icon "button" at bounding box center [994, 13] width 7 height 7
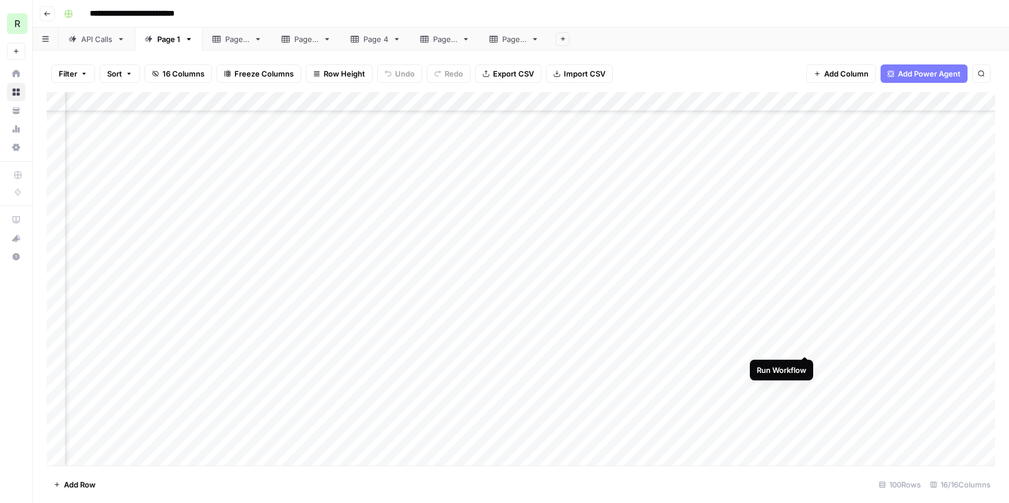
click at [801, 345] on div "Add Column" at bounding box center [521, 279] width 949 height 374
click at [906, 342] on div "Add Column" at bounding box center [521, 279] width 949 height 374
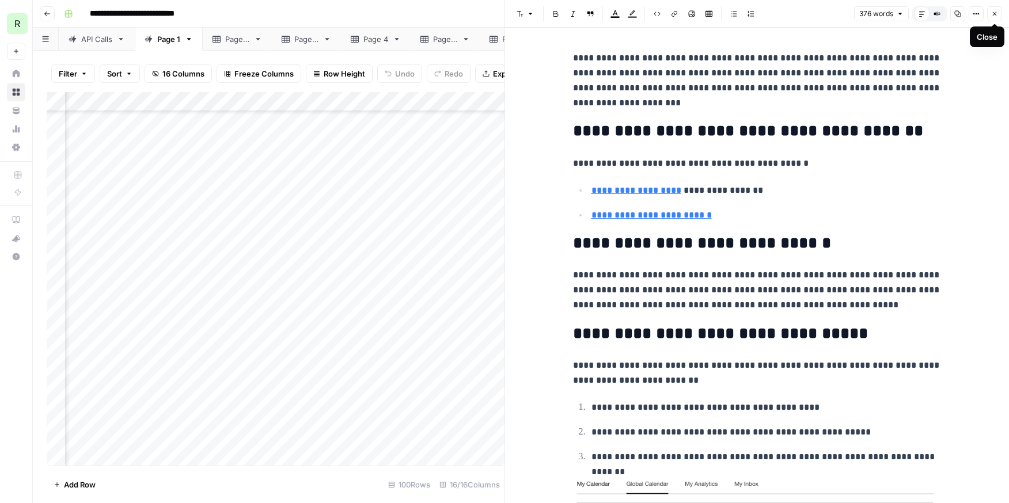
click at [998, 11] on icon "button" at bounding box center [994, 13] width 7 height 7
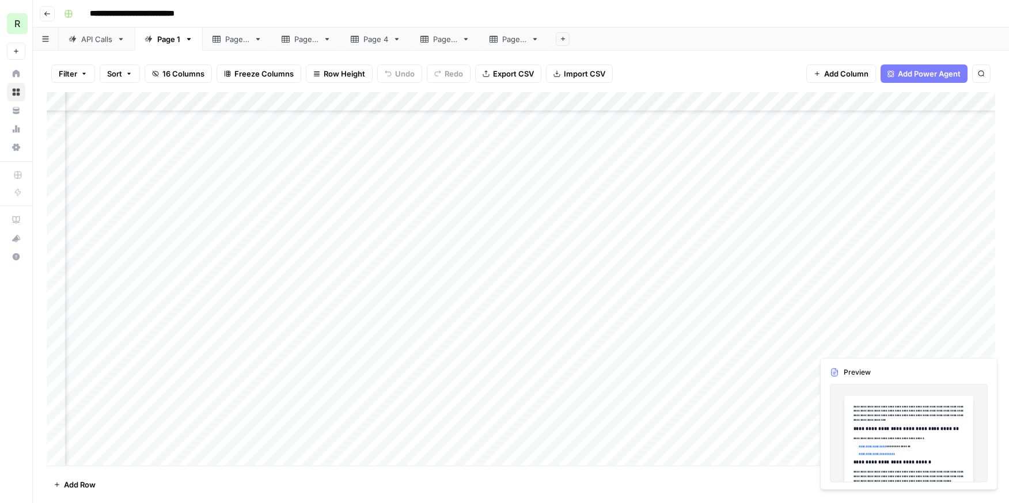
scroll to position [207, 817]
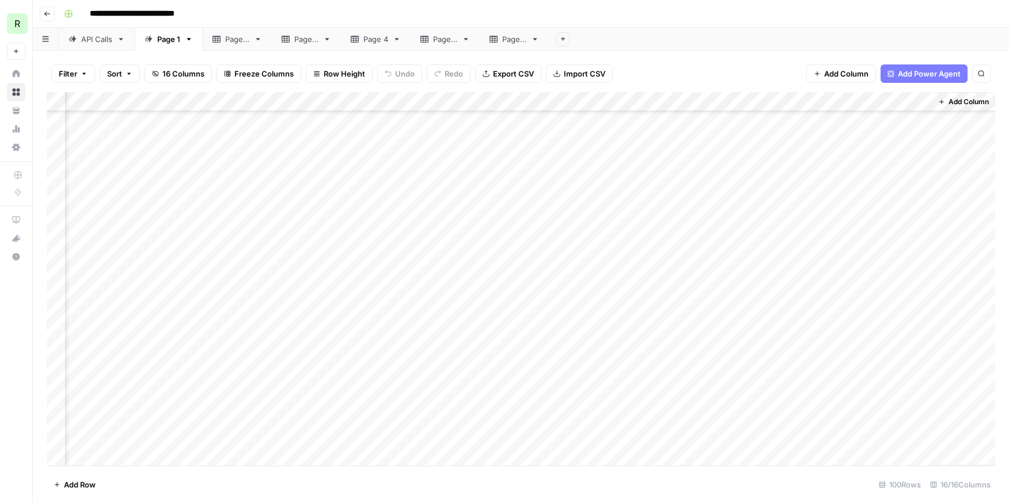
click at [878, 342] on div "Add Column" at bounding box center [521, 279] width 949 height 374
